Goal: Task Accomplishment & Management: Use online tool/utility

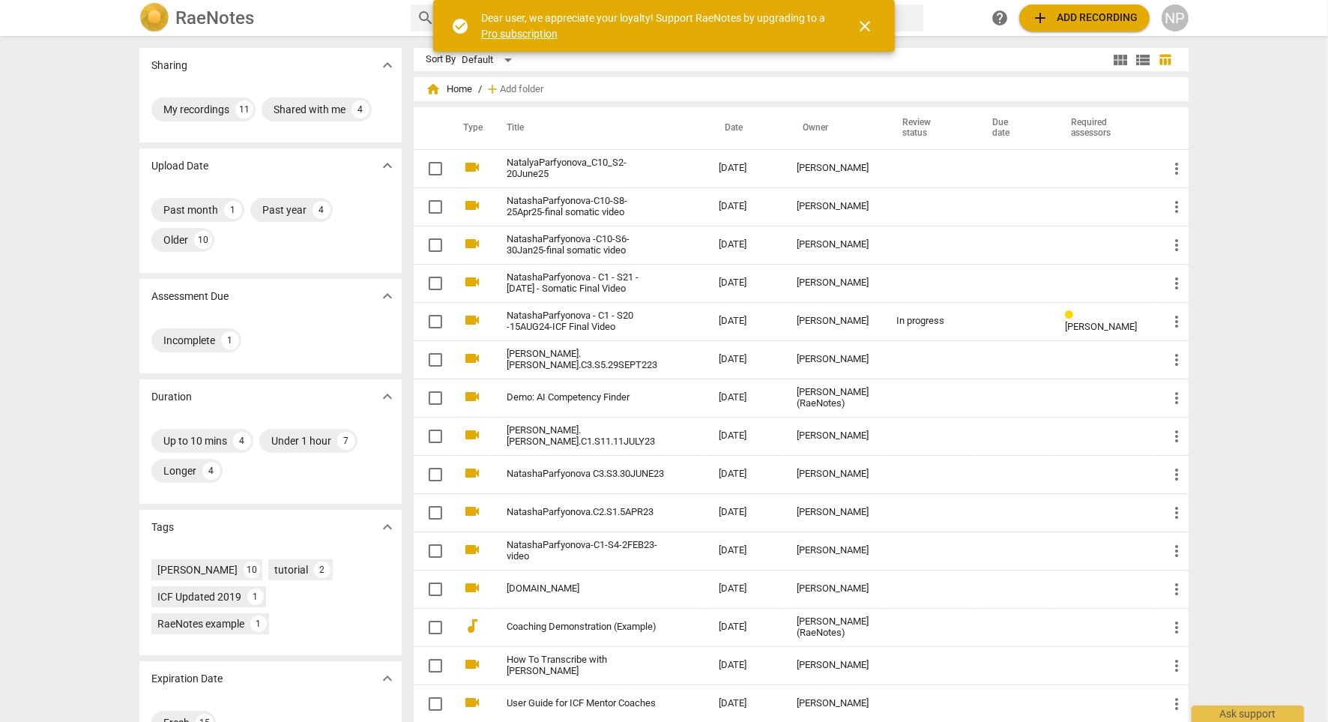
click at [1284, 151] on div "Sharing expand_more My recordings 11 Shared with me 4 Upload Date expand_more P…" at bounding box center [664, 379] width 1328 height 684
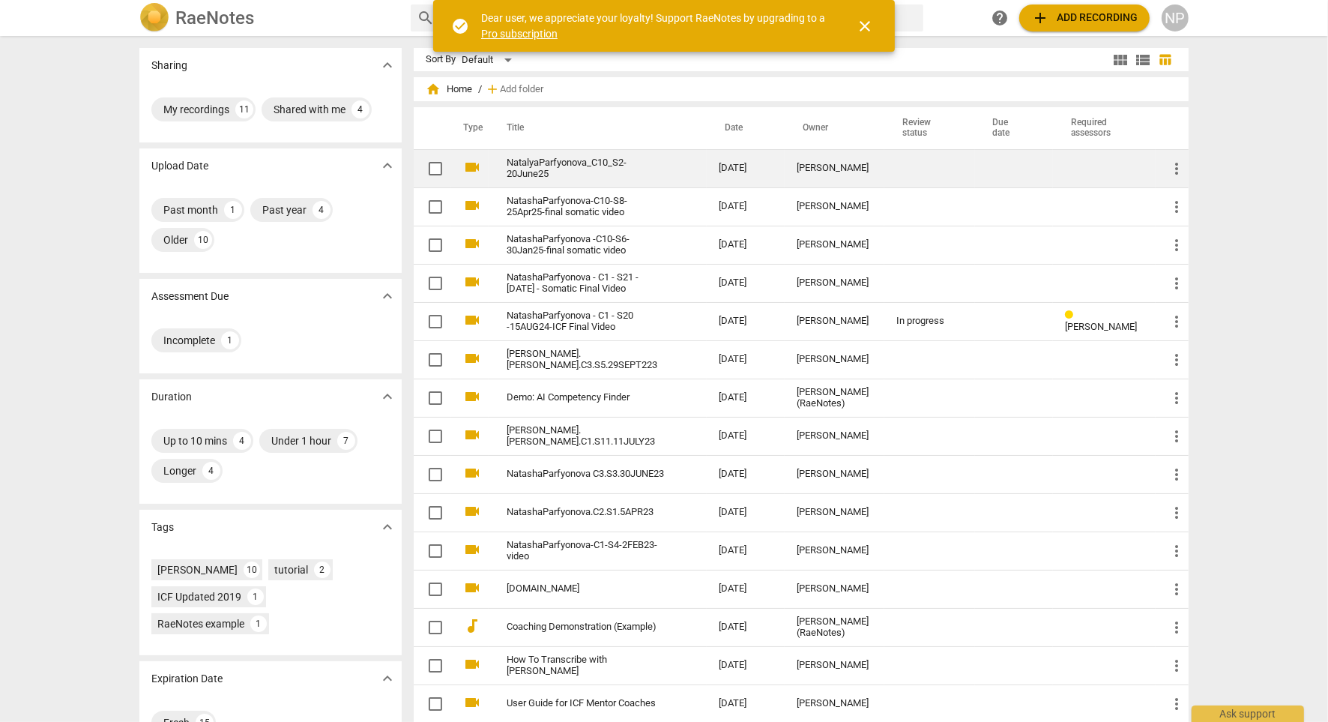
click at [640, 166] on link "NatalyaParfyonova_C10_S2-20June25" at bounding box center [586, 168] width 158 height 22
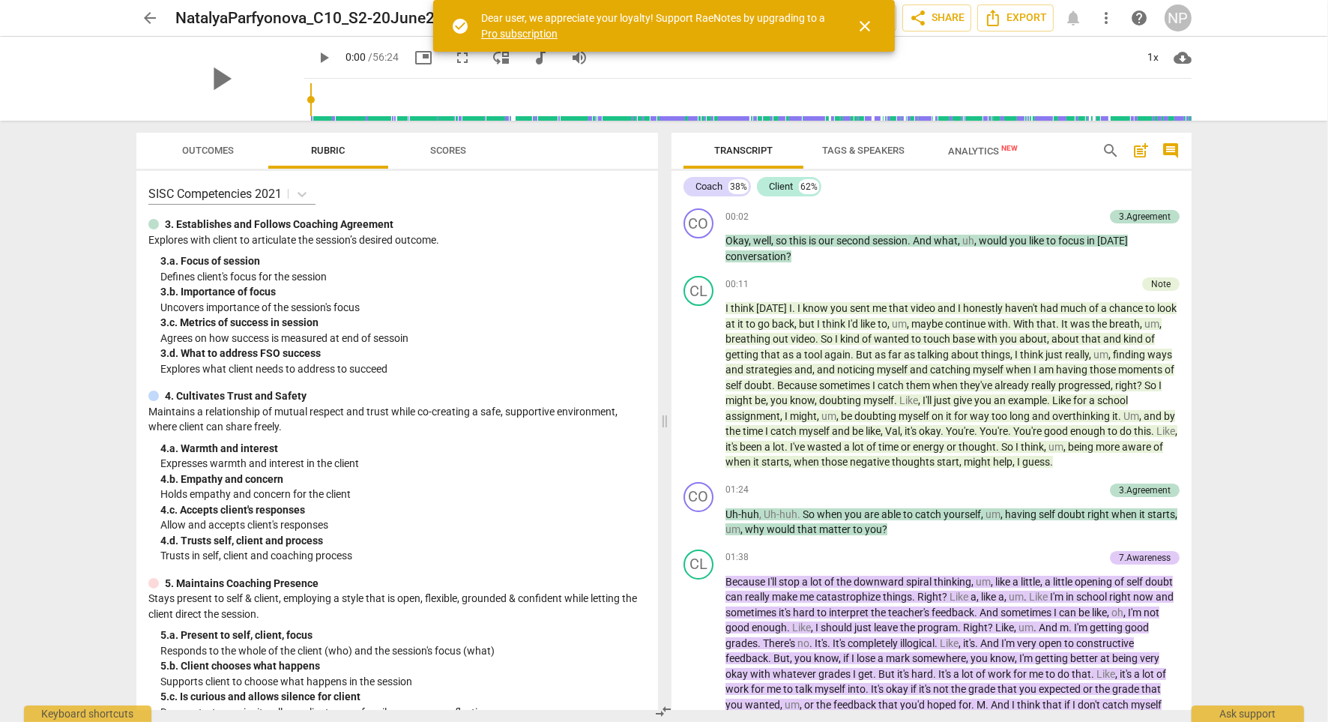
click at [865, 25] on span "close" at bounding box center [865, 26] width 18 height 18
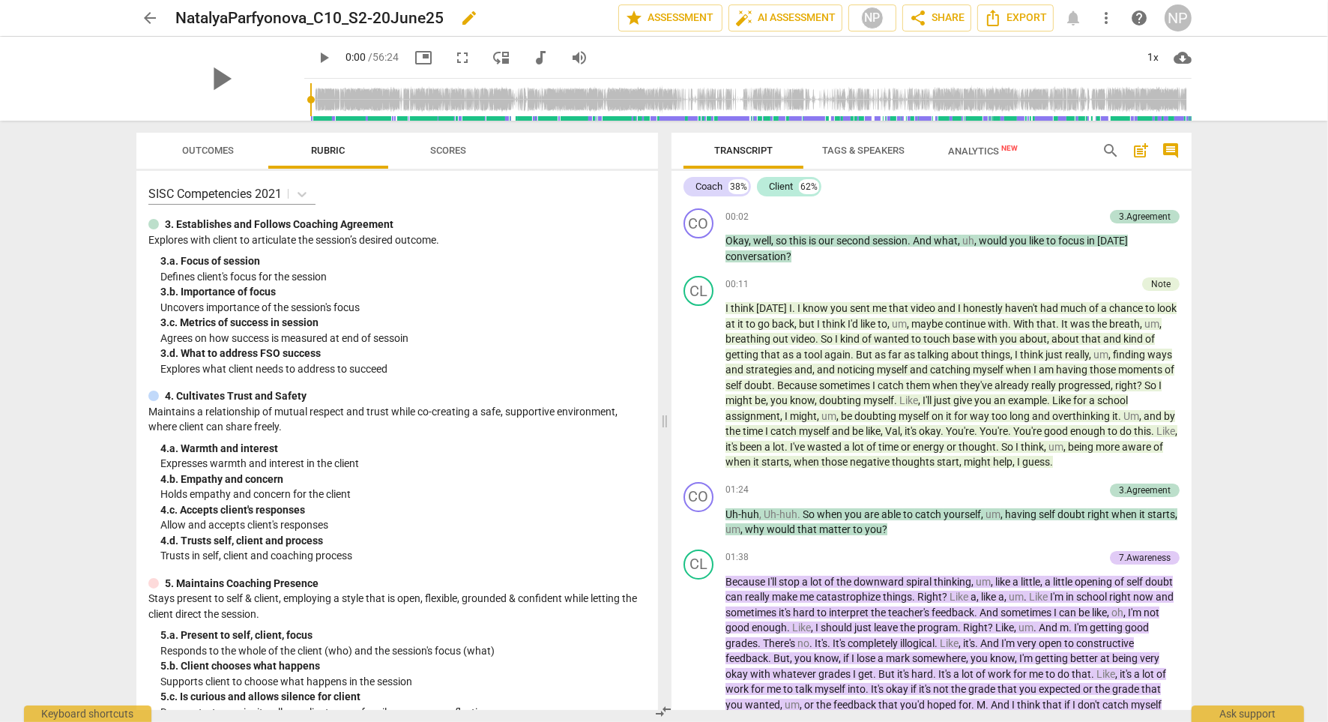
click at [467, 19] on span "edit" at bounding box center [469, 18] width 18 height 18
type input "NatalyaParfyonova_C10_S2-20June25_final_somatic"
click at [557, 18] on span "done" at bounding box center [566, 18] width 18 height 18
click at [1297, 220] on div "arrow_back NatalyaParfyonova_C10_S2-20June25_final_somatic Saved edit star Asse…" at bounding box center [664, 361] width 1328 height 722
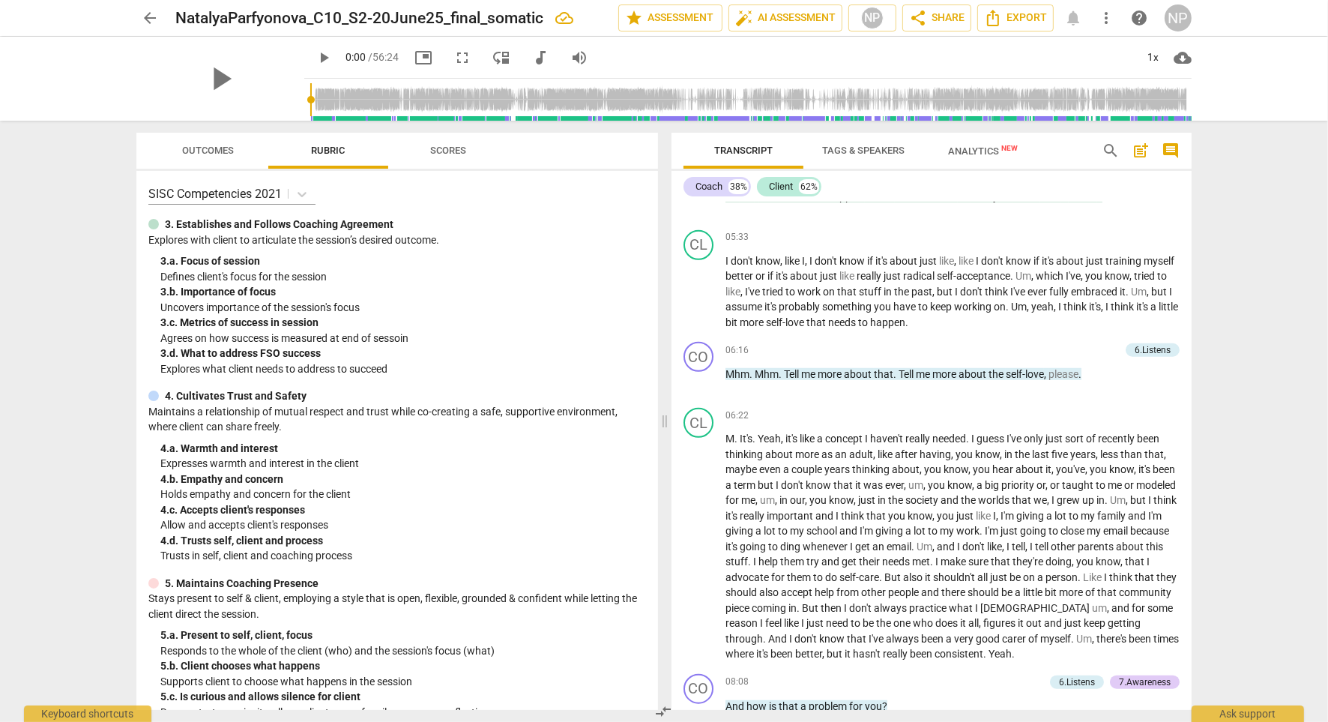
scroll to position [1233, 0]
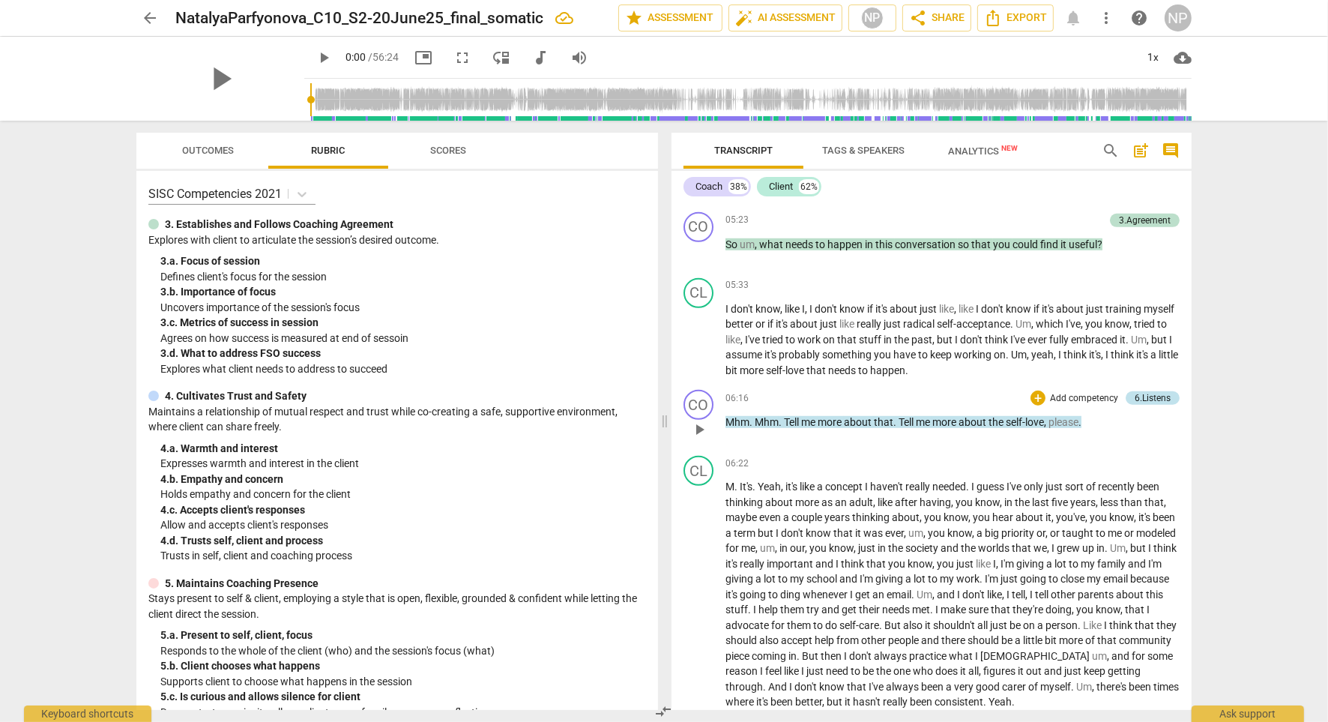
click at [1148, 392] on div "6.Listens" at bounding box center [1153, 397] width 36 height 13
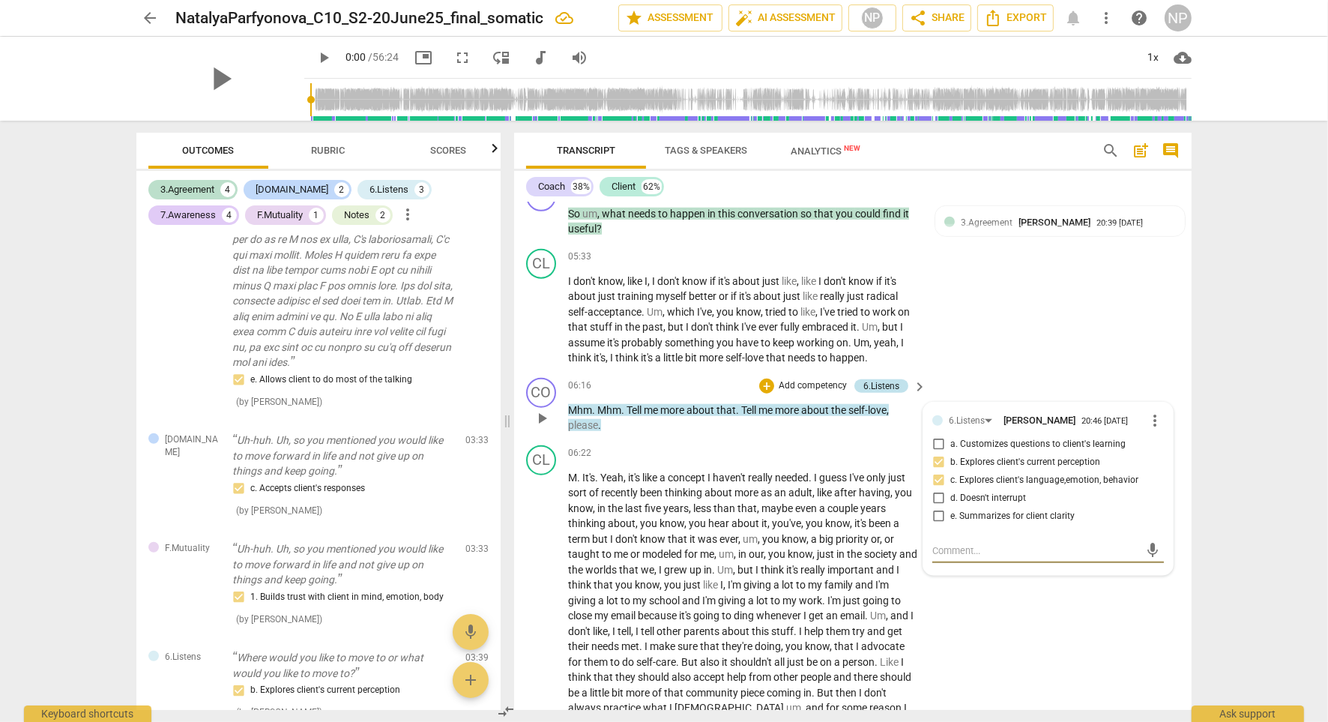
scroll to position [1148, 0]
click at [1237, 275] on div "arrow_back NatalyaParfyonova_C10_S2-20June25_final_somatic edit star Assessment…" at bounding box center [664, 361] width 1328 height 722
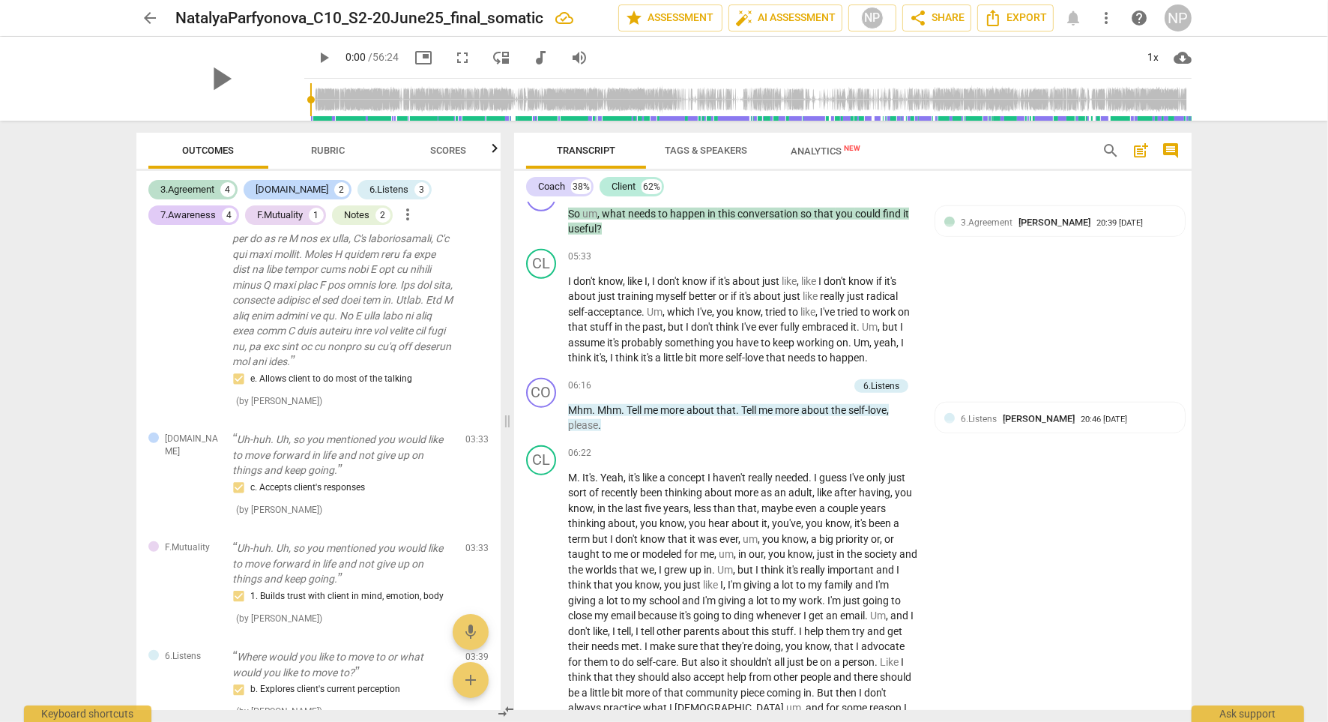
click at [336, 146] on span "Rubric" at bounding box center [329, 150] width 34 height 11
